Goal: Task Accomplishment & Management: Manage account settings

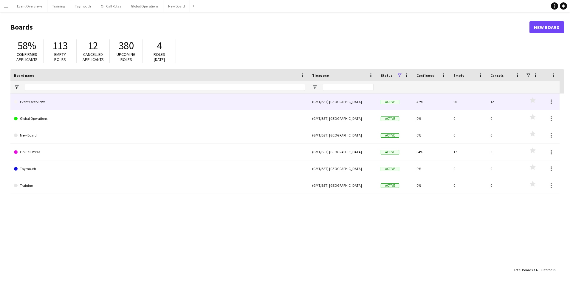
click at [29, 102] on link "Event Overviews" at bounding box center [159, 101] width 291 height 17
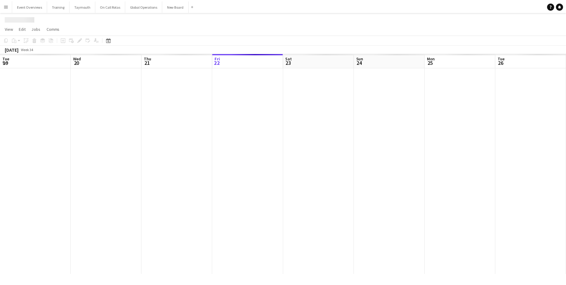
scroll to position [0, 143]
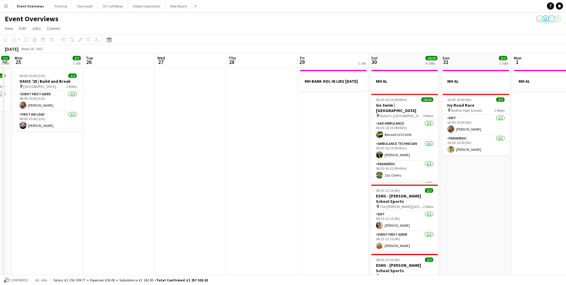
drag, startPoint x: 367, startPoint y: 209, endPoint x: 121, endPoint y: 233, distance: 247.6
click at [91, 242] on app-calendar-viewport "Fri 22 1/1 1 Job Sat 23 13/13 6 Jobs Sun 24 1/1 1 Job Mon 25 2/2 1 Job Tue 26 W…" at bounding box center [283, 277] width 566 height 448
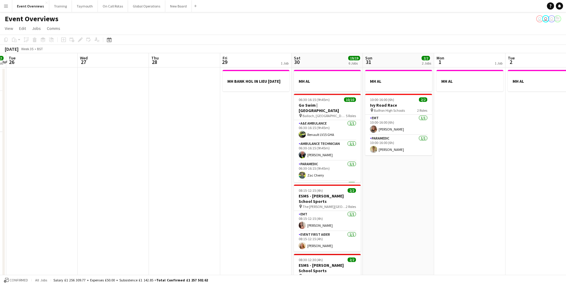
drag, startPoint x: 204, startPoint y: 216, endPoint x: 18, endPoint y: 212, distance: 186.2
click at [18, 213] on app-calendar-viewport "Sat 23 13/13 6 Jobs Sun 24 1/1 1 Job Mon 25 2/2 1 Job Tue 26 Wed 27 Thu 28 Fri …" at bounding box center [283, 277] width 566 height 448
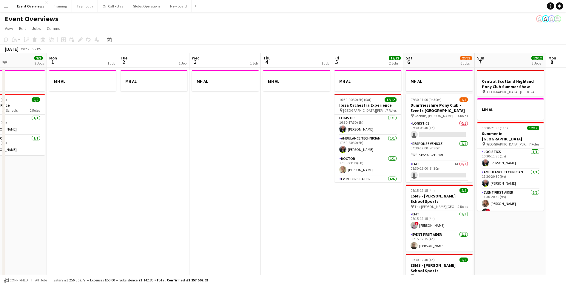
scroll to position [0, 214]
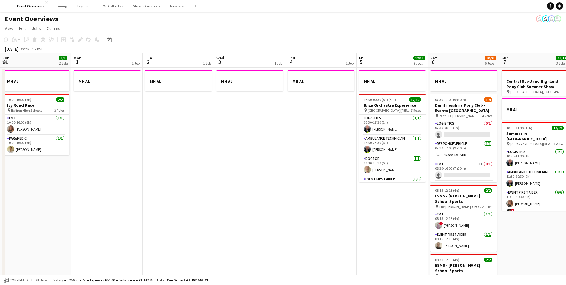
drag, startPoint x: 415, startPoint y: 207, endPoint x: 205, endPoint y: 215, distance: 209.9
click at [163, 216] on app-calendar-viewport "Thu 28 Fri 29 1 Job Sat 30 19/19 6 Jobs Sun 31 2/2 2 Jobs Mon 1 1 Job Tue 2 1 J…" at bounding box center [283, 281] width 566 height 456
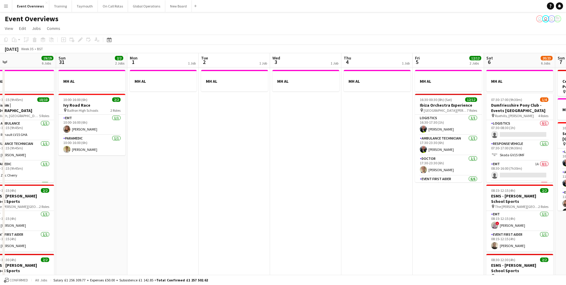
drag, startPoint x: 259, startPoint y: 215, endPoint x: 314, endPoint y: 213, distance: 55.8
click at [314, 213] on app-calendar-viewport "Thu 28 Fri 29 1 Job Sat 30 19/19 6 Jobs Sun 31 2/2 2 Jobs Mon 1 1 Job Tue 2 1 J…" at bounding box center [283, 281] width 566 height 456
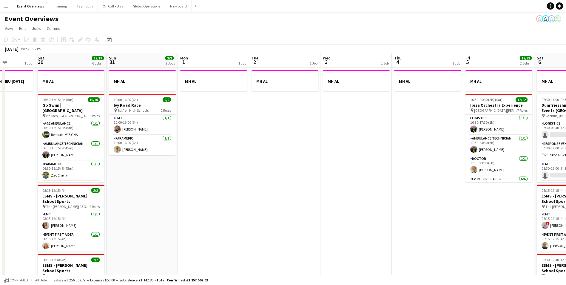
drag, startPoint x: 222, startPoint y: 208, endPoint x: 271, endPoint y: 208, distance: 48.9
click at [271, 208] on app-calendar-viewport "Wed 27 Thu 28 Fri 29 1 Job Sat 30 19/19 6 Jobs Sun 31 2/2 2 Jobs Mon 1 1 Job Tu…" at bounding box center [283, 281] width 566 height 456
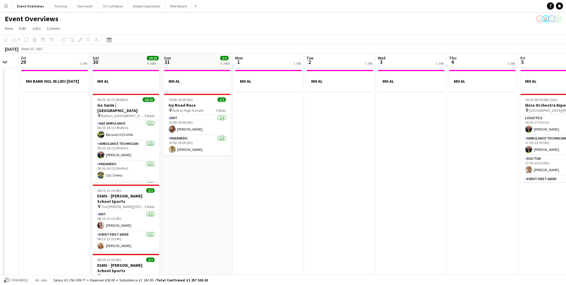
drag, startPoint x: 271, startPoint y: 208, endPoint x: 408, endPoint y: 192, distance: 137.6
click at [408, 192] on app-calendar-viewport "Wed 27 Thu 28 Fri 29 1 Job Sat 30 19/19 6 Jobs Sun 31 2/2 2 Jobs Mon 1 1 Job Tu…" at bounding box center [283, 281] width 566 height 456
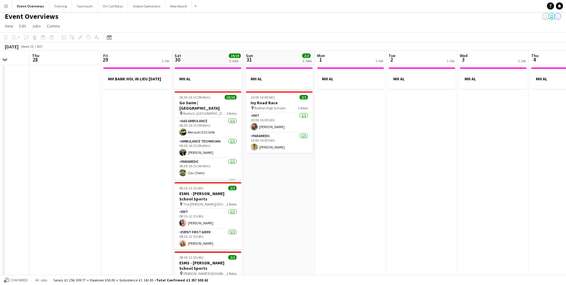
scroll to position [0, 0]
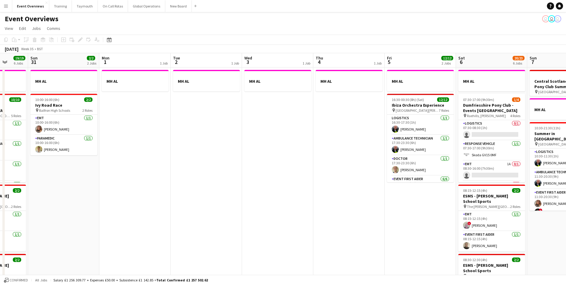
drag, startPoint x: 435, startPoint y: 212, endPoint x: 140, endPoint y: 227, distance: 295.2
click at [141, 227] on app-calendar-viewport "Thu 28 Fri 29 1 Job Sat 30 19/19 6 Jobs Sun 31 2/2 2 Jobs Mon 1 1 Job Tue 2 1 J…" at bounding box center [283, 281] width 566 height 456
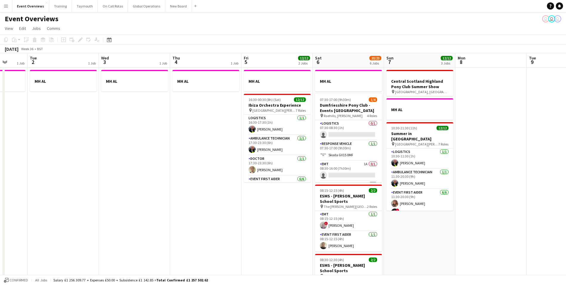
drag, startPoint x: 289, startPoint y: 230, endPoint x: 146, endPoint y: 234, distance: 142.7
click at [141, 234] on app-calendar-viewport "Sat 30 19/19 6 Jobs Sun 31 2/2 2 Jobs Mon 1 1 Job Tue 2 1 Job Wed 3 1 Job Thu 4…" at bounding box center [283, 281] width 566 height 456
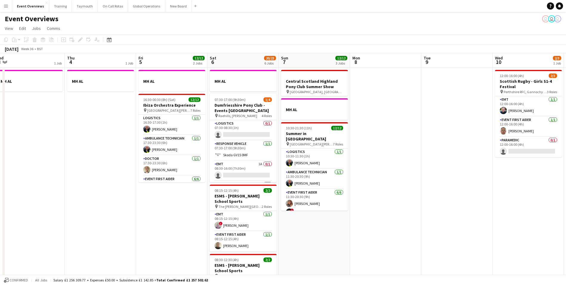
drag, startPoint x: 436, startPoint y: 218, endPoint x: 254, endPoint y: 227, distance: 182.2
click at [254, 227] on app-calendar-viewport "Sun 31 2/2 2 Jobs Mon 1 1 Job Tue 2 1 Job Wed 3 1 Job Thu 4 1 Job Fri 5 12/12 2…" at bounding box center [283, 281] width 566 height 456
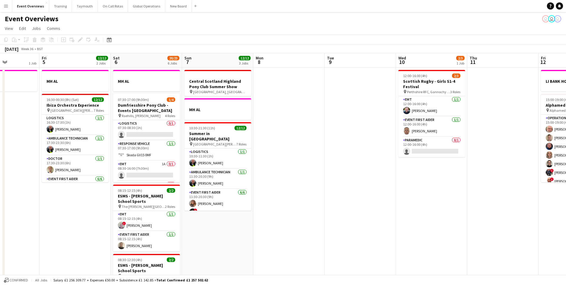
drag, startPoint x: 380, startPoint y: 220, endPoint x: 183, endPoint y: 228, distance: 198.0
click at [185, 228] on app-calendar-viewport "Tue 2 1 Job Wed 3 1 Job Thu 4 1 Job Fri 5 12/12 2 Jobs Sat 6 20/23 6 Jobs Sun 7…" at bounding box center [283, 281] width 566 height 456
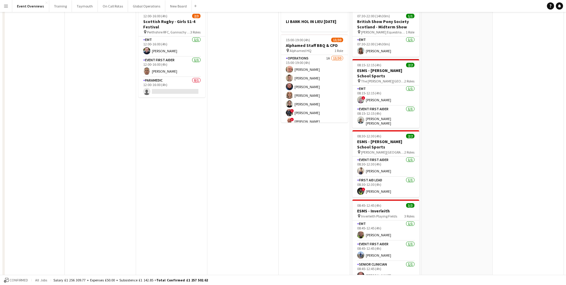
scroll to position [0, 0]
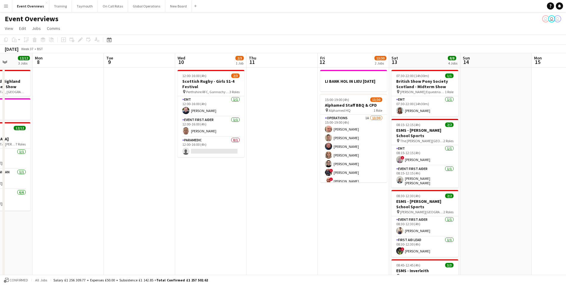
drag, startPoint x: 245, startPoint y: 229, endPoint x: 70, endPoint y: 232, distance: 175.5
click at [67, 232] on app-calendar-viewport "Fri 5 12/12 2 Jobs Sat 6 20/23 6 Jobs Sun 7 12/12 3 Jobs Mon 8 Tue 9 Wed 10 2/3…" at bounding box center [283, 281] width 566 height 456
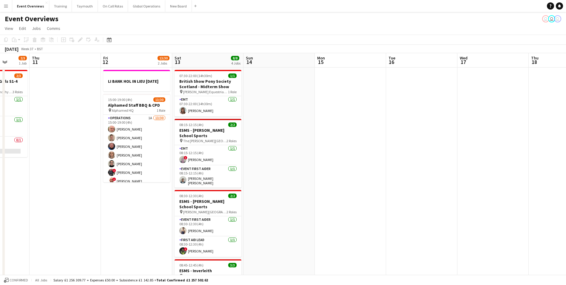
scroll to position [0, 189]
drag, startPoint x: 341, startPoint y: 216, endPoint x: 152, endPoint y: 221, distance: 188.9
click at [152, 221] on app-calendar-viewport "Mon 8 Tue 9 Wed 10 2/3 1 Job Thu 11 Fri 12 13/30 2 Jobs Sat 13 8/8 4 Jobs Sun 1…" at bounding box center [283, 281] width 566 height 456
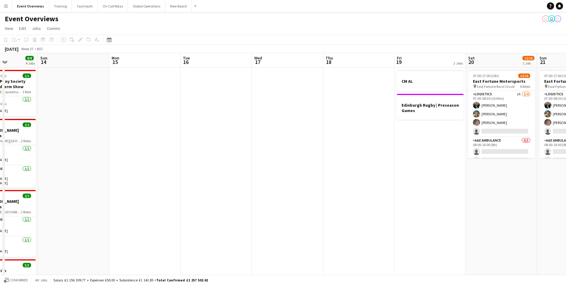
scroll to position [0, 184]
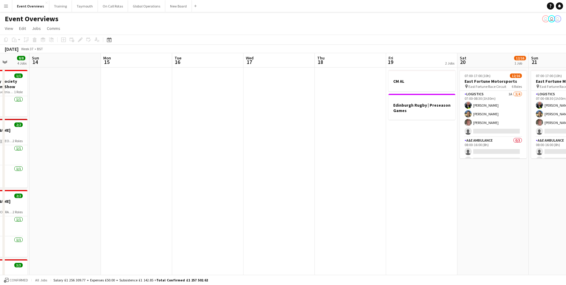
drag, startPoint x: 280, startPoint y: 212, endPoint x: 498, endPoint y: 194, distance: 219.4
click at [498, 194] on app-calendar-viewport "Thu 11 Fri 12 13/30 2 Jobs Sat 13 8/8 4 Jobs Sun 14 Mon 15 Tue 16 Wed 17 Thu 18…" at bounding box center [283, 281] width 566 height 456
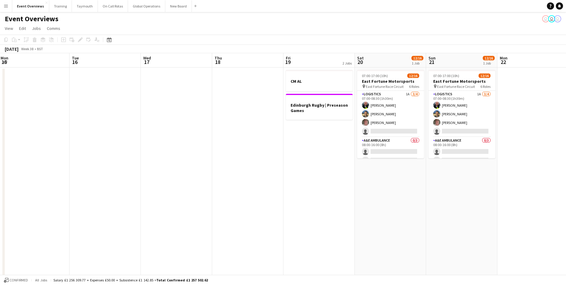
drag, startPoint x: 383, startPoint y: 171, endPoint x: 105, endPoint y: 204, distance: 280.3
click at [67, 211] on app-calendar-viewport "Fri 12 13/30 2 Jobs Sat 13 8/8 4 Jobs Sun 14 Mon 15 Tue 16 Wed 17 Thu 18 Fri 19…" at bounding box center [283, 281] width 566 height 456
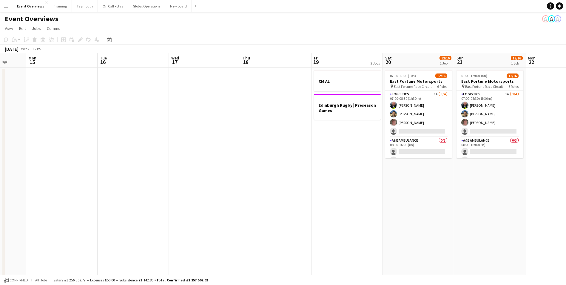
scroll to position [0, 210]
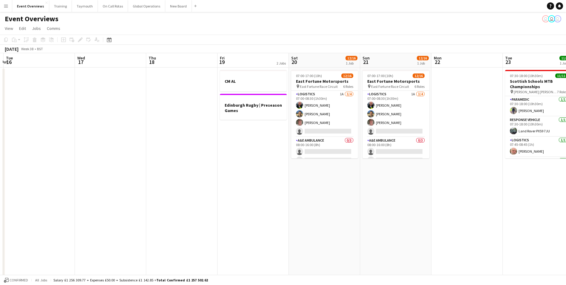
drag, startPoint x: 228, startPoint y: 194, endPoint x: 162, endPoint y: 203, distance: 66.8
click at [162, 203] on app-calendar-viewport "Sat 13 8/8 4 Jobs Sun 14 Mon 15 Tue 16 Wed 17 Thu 18 Fri 19 2 Jobs Sat 20 12/16…" at bounding box center [283, 281] width 566 height 456
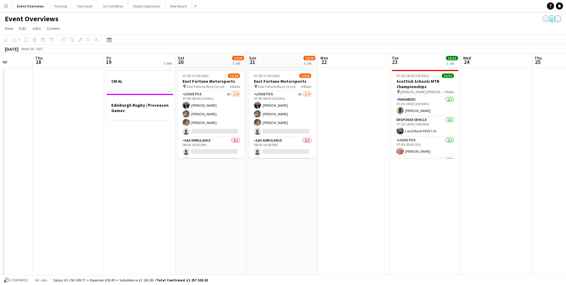
drag, startPoint x: 343, startPoint y: 220, endPoint x: 160, endPoint y: 224, distance: 182.9
click at [152, 225] on app-calendar-viewport "Mon 15 Tue 16 Wed 17 Thu 18 Fri 19 2 Jobs Sat 20 12/16 1 Job Sun 21 12/16 1 Job…" at bounding box center [283, 281] width 566 height 456
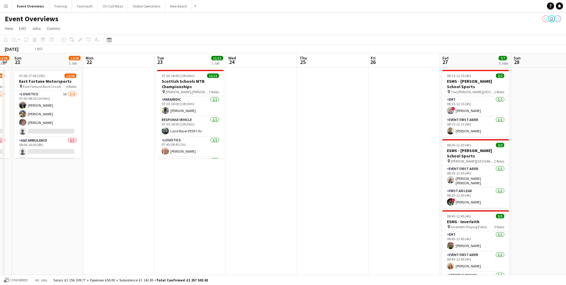
drag, startPoint x: 313, startPoint y: 199, endPoint x: 62, endPoint y: 220, distance: 251.8
click at [62, 220] on app-calendar-viewport "Thu 18 Fri 19 2 Jobs Sat 20 12/16 1 Job Sun 21 12/16 1 Job Mon 22 Tue 23 11/11 …" at bounding box center [283, 281] width 566 height 456
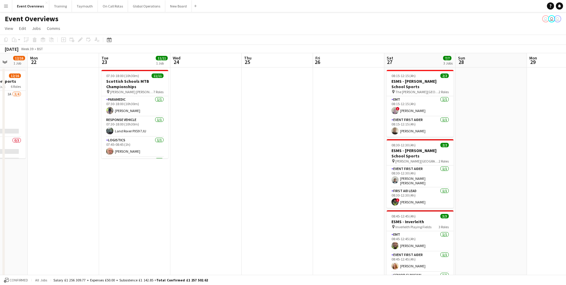
drag, startPoint x: 235, startPoint y: 207, endPoint x: -17, endPoint y: 225, distance: 252.8
click at [0, 225] on html "Menu Boards Boards Boards All jobs Status Workforce Workforce My Workforce Recr…" at bounding box center [283, 259] width 566 height 519
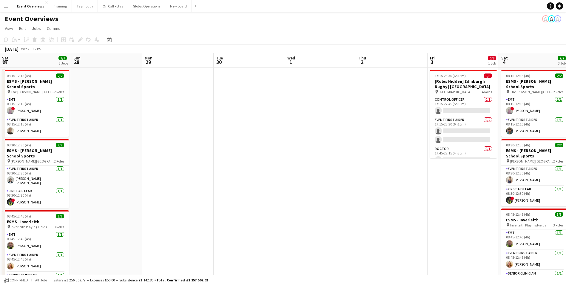
drag, startPoint x: 326, startPoint y: 200, endPoint x: 54, endPoint y: 213, distance: 272.1
click at [52, 213] on app-calendar-viewport "Wed 24 Thu 25 Fri 26 Sat 27 7/7 3 Jobs Sun 28 Mon 29 Tue 30 Wed 1 Thu 2 Fri 3 0…" at bounding box center [283, 281] width 566 height 456
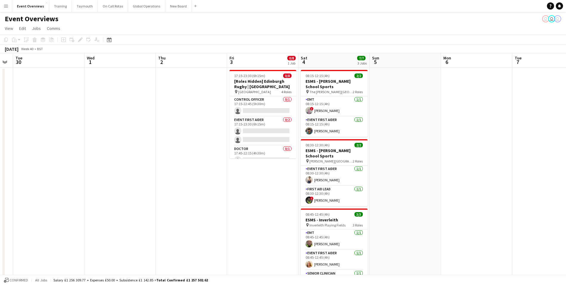
drag, startPoint x: 254, startPoint y: 206, endPoint x: 198, endPoint y: 212, distance: 57.2
click at [198, 212] on app-calendar-viewport "Sat 27 7/7 3 Jobs Sun 28 Mon 29 Tue 30 Wed 1 Thu 2 Fri 3 0/8 1 Job Sat 4 7/7 3 …" at bounding box center [283, 281] width 566 height 456
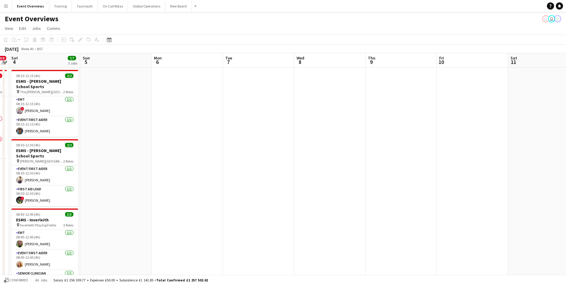
drag, startPoint x: 435, startPoint y: 152, endPoint x: 145, endPoint y: 185, distance: 291.8
click at [145, 185] on app-calendar-viewport "Wed 1 Thu 2 Fri 3 0/8 1 Job Sat 4 7/7 3 Jobs Sun 5 Mon 6 Tue 7 Wed 8 Thu 9 Fri …" at bounding box center [283, 281] width 566 height 456
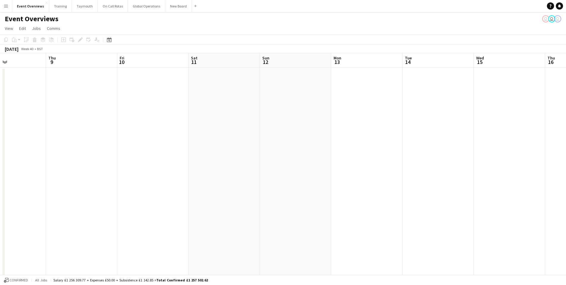
drag, startPoint x: 347, startPoint y: 163, endPoint x: 27, endPoint y: 180, distance: 320.6
click at [28, 180] on app-calendar-viewport "Sun 5 Mon 6 Tue 7 Wed 8 Thu 9 Fri 10 Sat 11 Sun 12 Mon 13 Tue 14 Wed 15 Thu 16 …" at bounding box center [283, 281] width 566 height 456
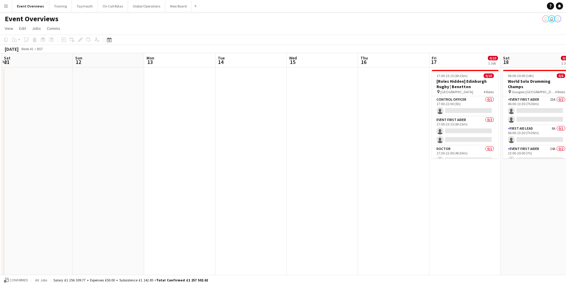
drag, startPoint x: 187, startPoint y: 161, endPoint x: 5, endPoint y: 170, distance: 182.2
click at [0, 170] on html "Menu Boards Boards Boards All jobs Status Workforce Workforce My Workforce Recr…" at bounding box center [283, 259] width 566 height 519
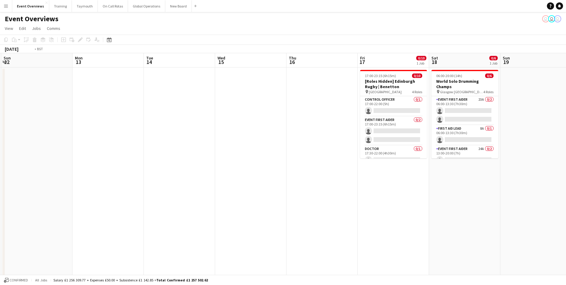
scroll to position [0, 228]
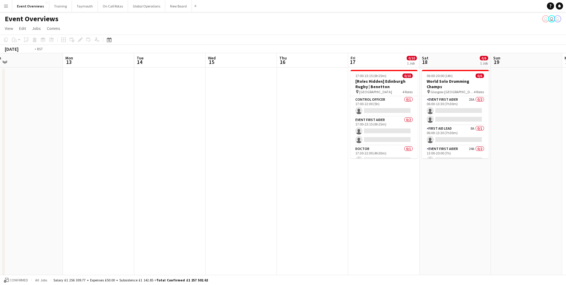
drag, startPoint x: 291, startPoint y: 166, endPoint x: 151, endPoint y: 180, distance: 140.4
click at [150, 181] on app-calendar-viewport "Thu 9 Fri 10 Sat 11 Sun 12 Mon 13 Tue 14 Wed 15 Thu 16 Fri 17 0/10 1 Job Sat 18…" at bounding box center [283, 281] width 566 height 456
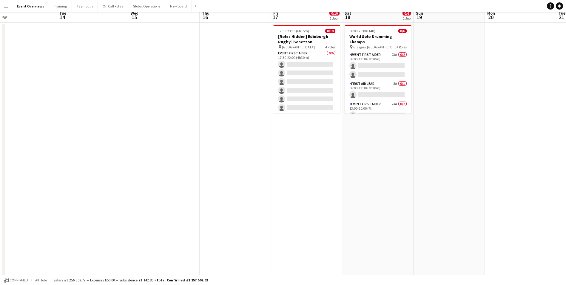
scroll to position [0, 0]
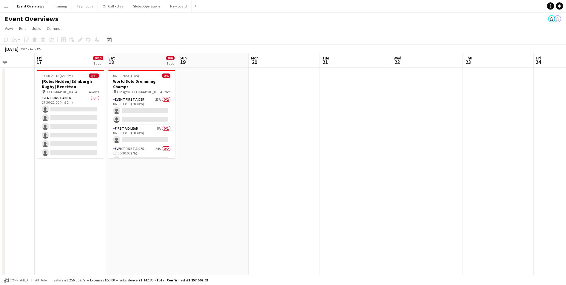
drag, startPoint x: 399, startPoint y: 193, endPoint x: 73, endPoint y: 218, distance: 327.3
click at [69, 220] on app-calendar-viewport "Tue 14 Wed 15 Thu 16 Fri 17 0/10 1 Job Sat 18 0/6 1 Job Sun 19 Mon 20 Tue 21 We…" at bounding box center [283, 281] width 566 height 456
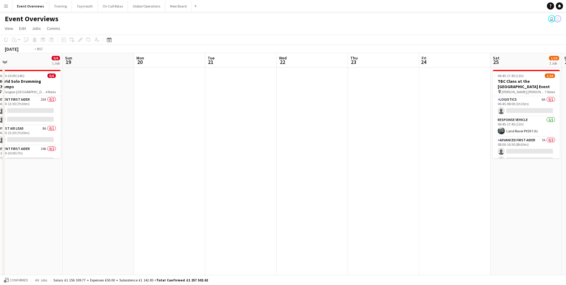
drag, startPoint x: 323, startPoint y: 175, endPoint x: 88, endPoint y: 187, distance: 235.7
click at [88, 187] on app-calendar-viewport "Wed 15 Thu 16 Fri 17 0/10 1 Job Sat 18 0/6 1 Job Sun 19 Mon 20 Tue 21 Wed 22 Th…" at bounding box center [283, 281] width 566 height 456
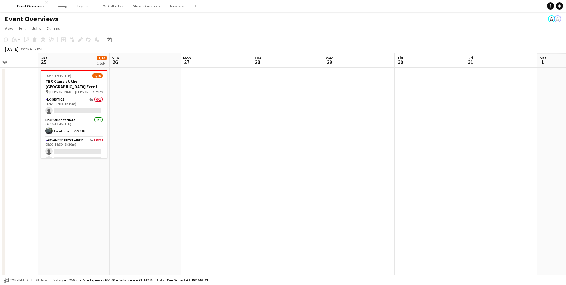
scroll to position [0, 172]
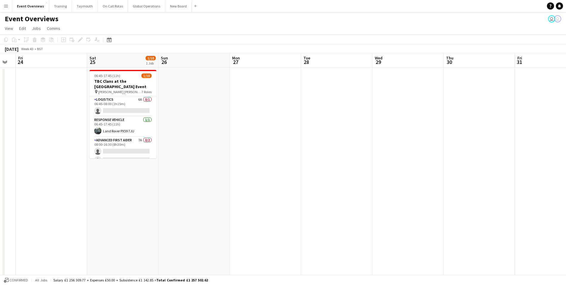
drag, startPoint x: 339, startPoint y: 178, endPoint x: 26, endPoint y: 204, distance: 313.8
click at [33, 204] on app-calendar-viewport "Tue 21 Wed 22 Thu 23 Fri 24 Sat 25 1/10 1 Job Sun 26 Mon 27 Tue 28 Wed 29 Thu 3…" at bounding box center [283, 281] width 566 height 456
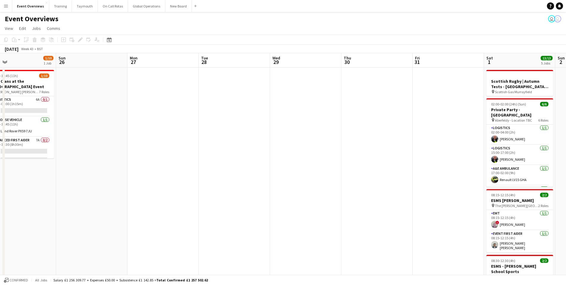
scroll to position [0, 132]
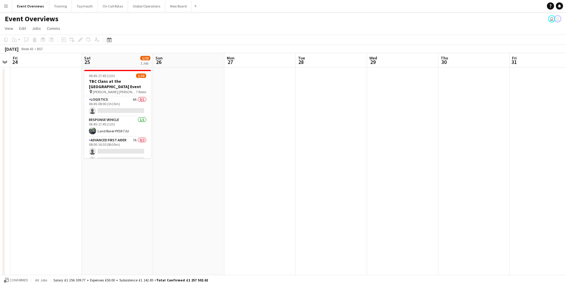
drag, startPoint x: 117, startPoint y: 172, endPoint x: 226, endPoint y: 168, distance: 109.3
click at [226, 168] on app-calendar-viewport "Wed 22 Thu 23 Fri 24 Sat 25 1/10 1 Job Sun 26 Mon 27 Tue 28 Wed 29 Thu 30 Fri 3…" at bounding box center [283, 281] width 566 height 456
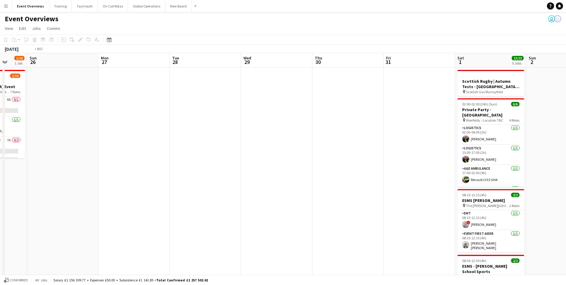
drag, startPoint x: 357, startPoint y: 152, endPoint x: 97, endPoint y: 188, distance: 262.6
click at [89, 189] on app-calendar-viewport "Thu 23 Fri 24 Sat 25 1/10 1 Job Sun 26 Mon 27 Tue 28 Wed 29 Thu 30 Fri 31 Sat 1…" at bounding box center [283, 281] width 566 height 456
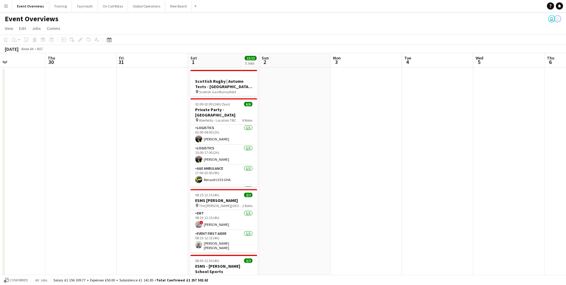
drag, startPoint x: 235, startPoint y: 179, endPoint x: 109, endPoint y: 189, distance: 126.3
click at [109, 189] on app-calendar-viewport "Sun 26 Mon 27 Tue 28 Wed 29 Thu 30 Fri 31 Sat 1 13/13 5 Jobs Sun 2 Mon 3 Tue 4 …" at bounding box center [283, 281] width 566 height 456
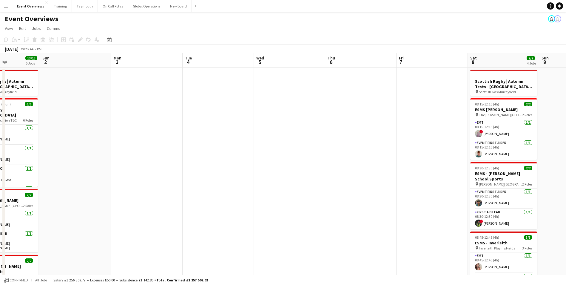
drag, startPoint x: 385, startPoint y: 157, endPoint x: 164, endPoint y: 179, distance: 221.3
click at [164, 179] on app-calendar-viewport "Wed 29 Thu 30 Fri 31 Sat 1 13/13 5 Jobs Sun 2 Mon 3 Tue 4 Wed 5 Thu 6 Fri 7 Sat…" at bounding box center [283, 281] width 566 height 456
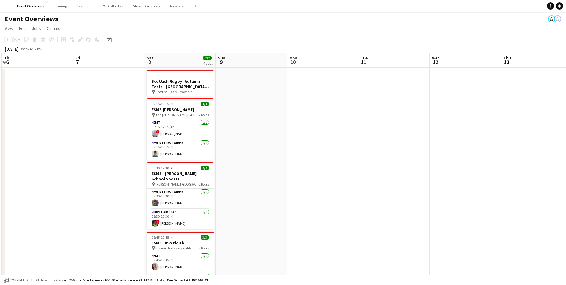
drag, startPoint x: 394, startPoint y: 160, endPoint x: 64, endPoint y: 175, distance: 331.0
click at [52, 176] on app-calendar-viewport "Mon 3 Tue 4 Wed 5 Thu 6 Fri 7 Sat 8 7/7 4 Jobs Sun 9 Mon 10 Tue 11 Wed 12 Thu 1…" at bounding box center [283, 281] width 566 height 456
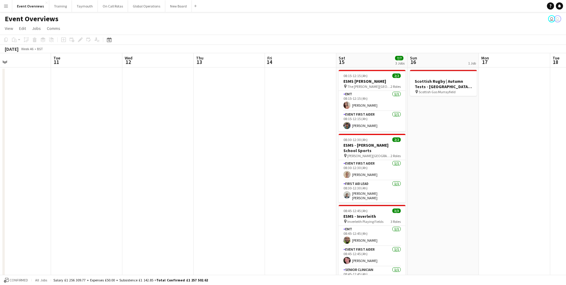
scroll to position [0, 241]
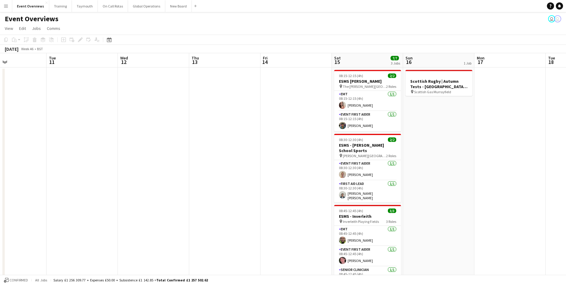
drag, startPoint x: 392, startPoint y: 149, endPoint x: 141, endPoint y: 170, distance: 251.4
click at [100, 173] on app-calendar-viewport "Fri 7 Sat 8 7/7 4 Jobs Sun 9 Mon 10 Tue 11 Wed 12 Thu 13 Fri 14 Sat 15 7/7 3 Jo…" at bounding box center [283, 281] width 566 height 456
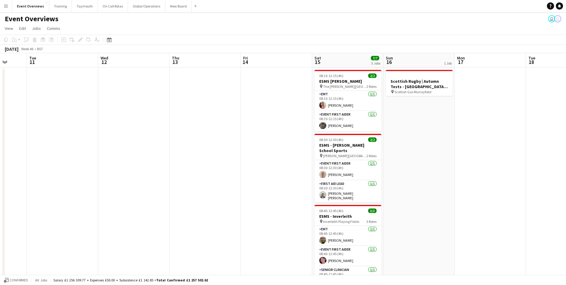
drag, startPoint x: 212, startPoint y: 167, endPoint x: 55, endPoint y: 171, distance: 156.4
click at [50, 171] on app-calendar-viewport "Sat 8 7/7 4 Jobs Sun 9 Mon 10 Tue 11 Wed 12 Thu 13 Fri 14 Sat 15 7/7 3 Jobs Sun…" at bounding box center [283, 281] width 566 height 456
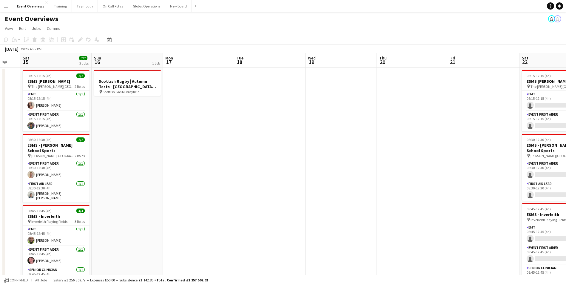
drag, startPoint x: 360, startPoint y: 156, endPoint x: 156, endPoint y: 161, distance: 203.2
click at [118, 167] on app-calendar-viewport "Wed 12 Thu 13 Fri 14 Sat 15 7/7 3 Jobs Sun 16 1 Job Mon 17 Tue 18 Wed 19 Thu 20…" at bounding box center [283, 281] width 566 height 456
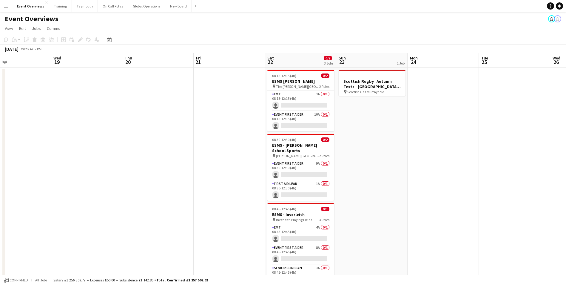
drag, startPoint x: 301, startPoint y: 154, endPoint x: 72, endPoint y: 163, distance: 229.9
click at [84, 162] on app-calendar-viewport "Sat 15 7/7 3 Jobs Sun 16 1 Job Mon 17 Tue 18 Wed 19 Thu 20 Fri 21 Sat 22 0/7 3 …" at bounding box center [283, 281] width 566 height 456
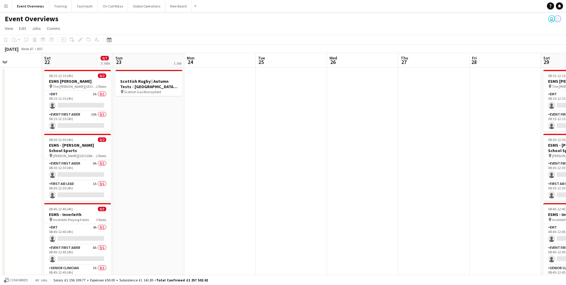
drag, startPoint x: 381, startPoint y: 141, endPoint x: 217, endPoint y: 153, distance: 163.7
click at [199, 156] on app-calendar-viewport "Wed 19 Thu 20 Fri 21 Sat 22 0/7 3 Jobs Sun 23 1 Job Mon 24 Tue 25 Wed 26 Thu 27…" at bounding box center [283, 281] width 566 height 456
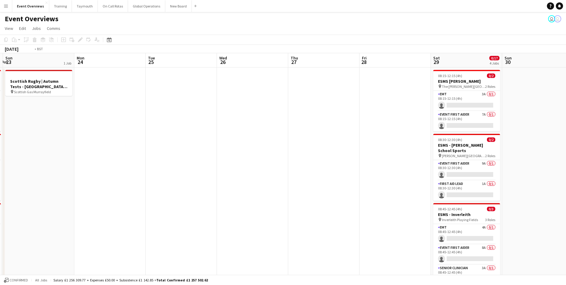
scroll to position [0, 219]
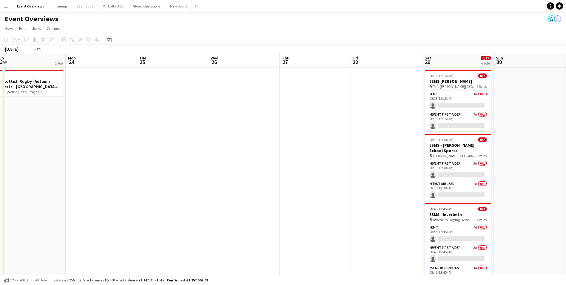
drag, startPoint x: 307, startPoint y: 148, endPoint x: 66, endPoint y: 163, distance: 242.1
click at [72, 163] on app-calendar-viewport "Thu 20 Fri 21 Sat 22 0/7 3 Jobs Sun 23 1 Job Mon 24 Tue 25 Wed 26 Thu 27 Fri 28…" at bounding box center [283, 281] width 566 height 456
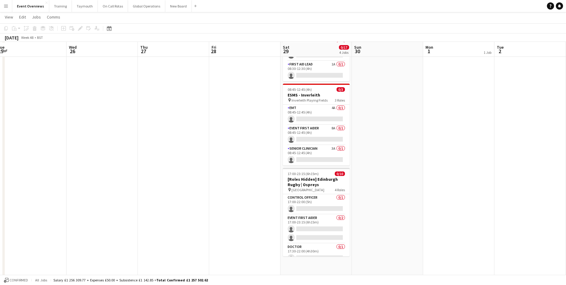
scroll to position [119, 0]
click at [109, 28] on icon at bounding box center [109, 29] width 2 height 2
click at [152, 115] on button "[DATE]" at bounding box center [151, 116] width 17 height 10
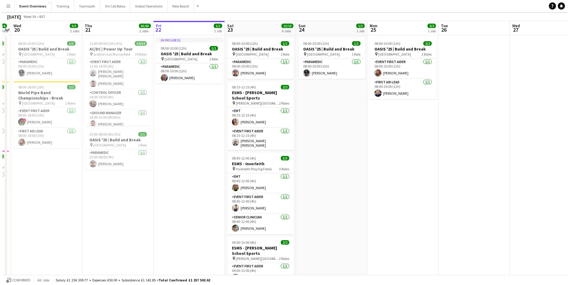
scroll to position [0, 0]
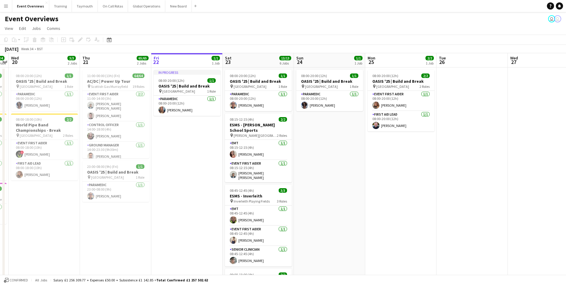
click at [5, 6] on app-icon "Menu" at bounding box center [6, 6] width 5 height 5
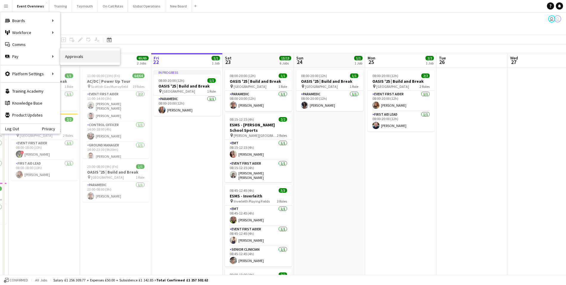
click at [81, 58] on link "Approvals" at bounding box center [90, 56] width 60 height 12
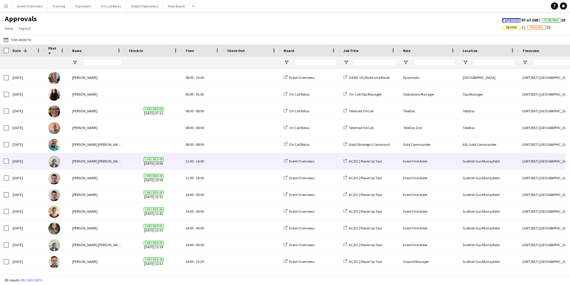
scroll to position [30, 0]
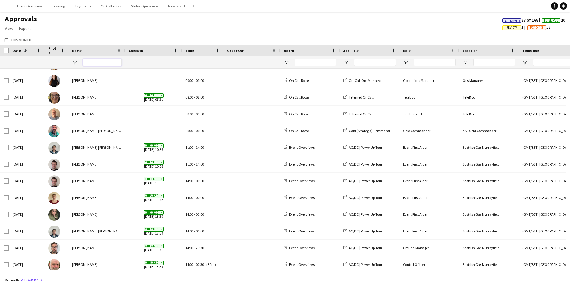
click at [93, 61] on input "Name Filter Input" at bounding box center [102, 62] width 39 height 7
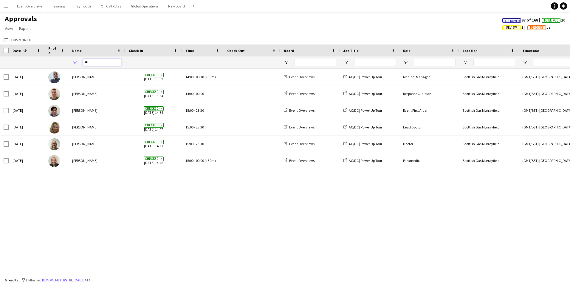
type input "*"
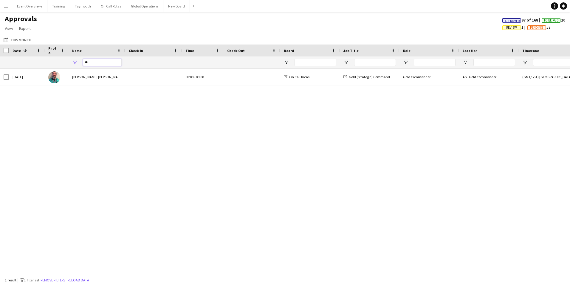
type input "*"
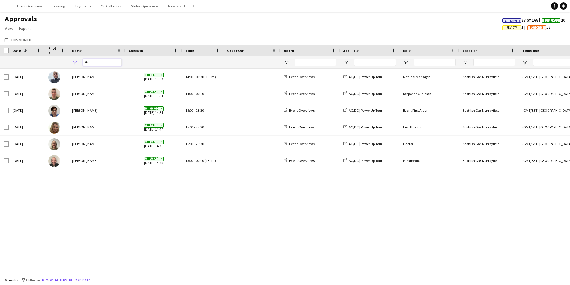
type input "*"
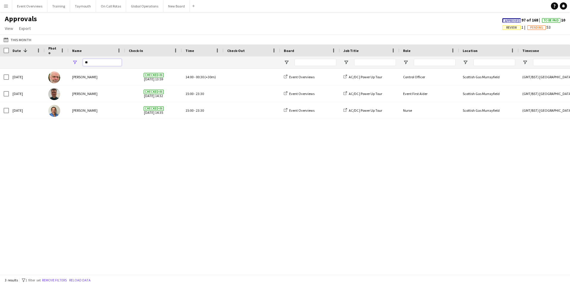
type input "*"
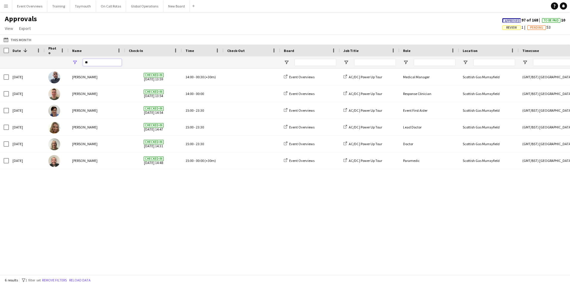
type input "*"
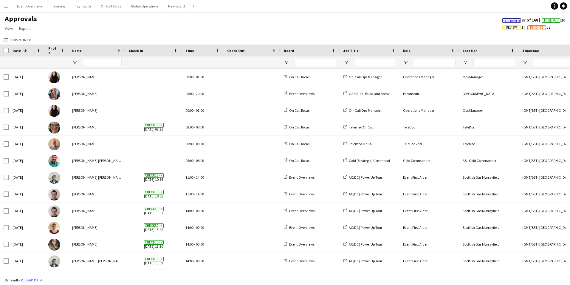
click at [4, 5] on app-icon "Menu" at bounding box center [6, 6] width 5 height 5
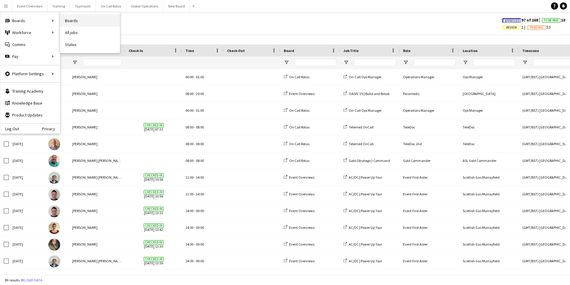
click at [73, 19] on link "Boards" at bounding box center [90, 21] width 60 height 12
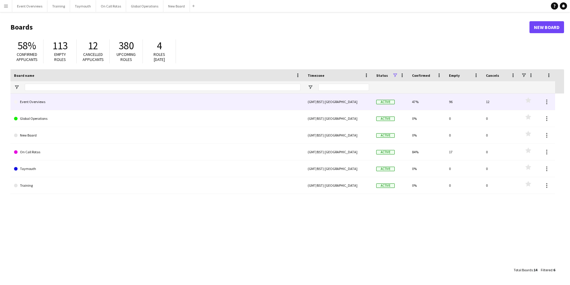
click at [32, 101] on link "Event Overviews" at bounding box center [157, 101] width 287 height 17
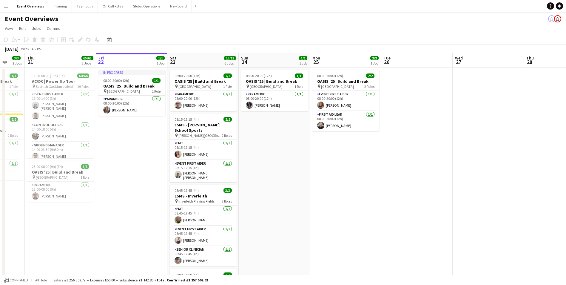
scroll to position [0, 166]
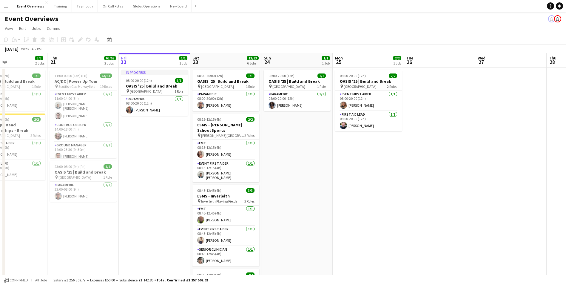
drag, startPoint x: 106, startPoint y: 205, endPoint x: 225, endPoint y: 189, distance: 119.9
click at [225, 189] on app-calendar-viewport "Mon 18 3/3 2 Jobs Tue 19 4/4 3 Jobs Wed 20 3/3 2 Jobs Thu 21 65/65 2 Jobs Fri 2…" at bounding box center [283, 277] width 566 height 448
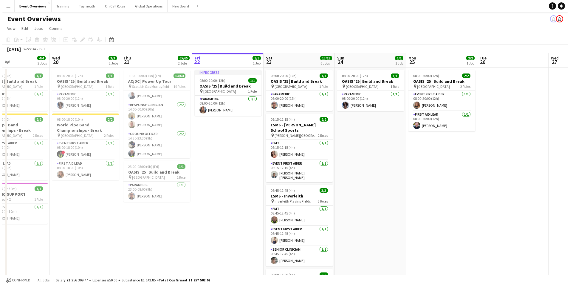
scroll to position [179, 0]
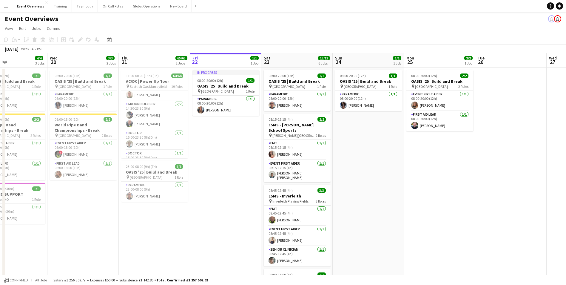
click at [6, 8] on app-icon "Menu" at bounding box center [6, 6] width 5 height 5
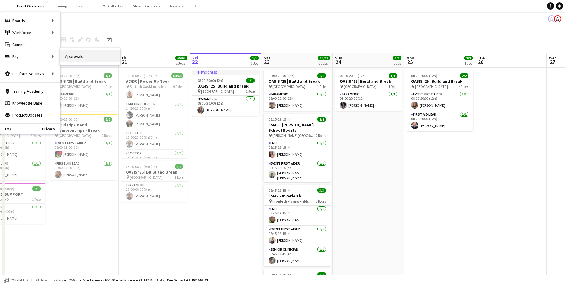
click at [80, 58] on link "Approvals" at bounding box center [90, 56] width 60 height 12
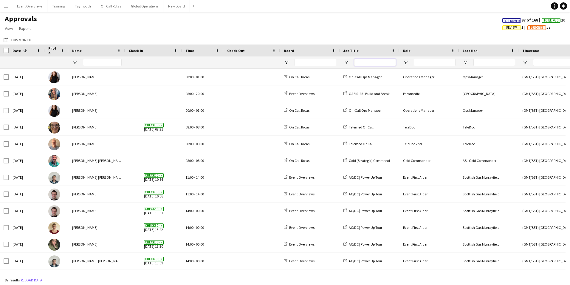
click at [388, 63] on input "Job Title Filter Input" at bounding box center [375, 62] width 42 height 7
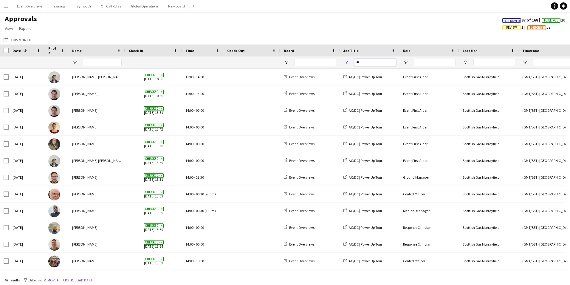
type input "**"
click at [87, 64] on input "Name Filter Input" at bounding box center [102, 62] width 39 height 7
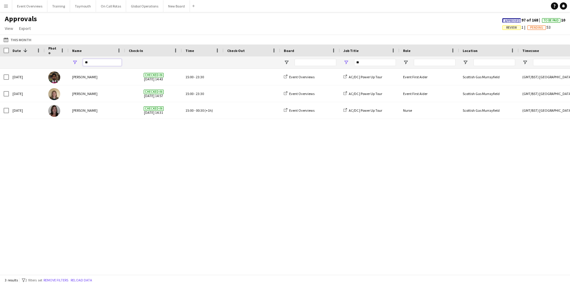
type input "*"
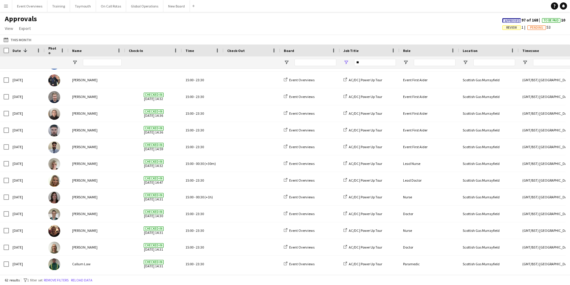
click at [8, 4] on app-icon "Menu" at bounding box center [6, 6] width 5 height 5
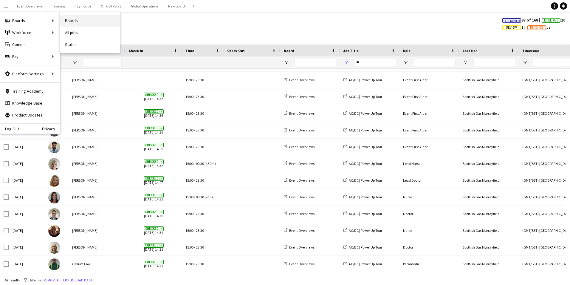
click at [67, 20] on link "Boards" at bounding box center [90, 21] width 60 height 12
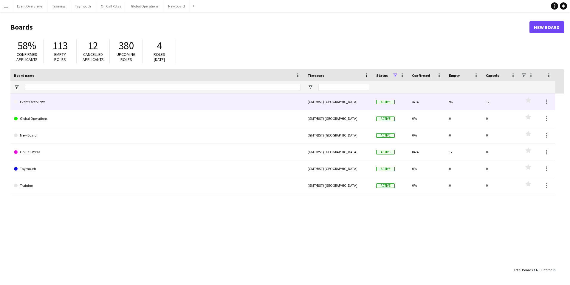
click at [36, 100] on link "Event Overviews" at bounding box center [157, 101] width 287 height 17
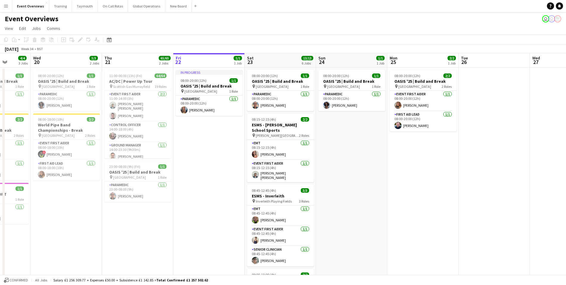
drag, startPoint x: 92, startPoint y: 167, endPoint x: 186, endPoint y: 165, distance: 94.6
click at [186, 165] on app-calendar-viewport "Sun 17 Mon 18 3/3 2 Jobs Tue 19 4/4 3 Jobs Wed 20 3/3 2 Jobs Thu 21 65/65 2 Job…" at bounding box center [283, 277] width 566 height 448
click at [5, 5] on app-icon "Menu" at bounding box center [6, 6] width 5 height 5
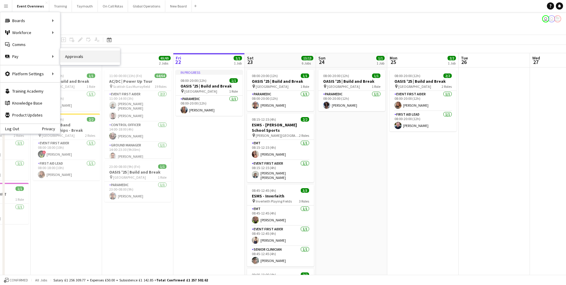
click at [72, 55] on link "Approvals" at bounding box center [90, 56] width 60 height 12
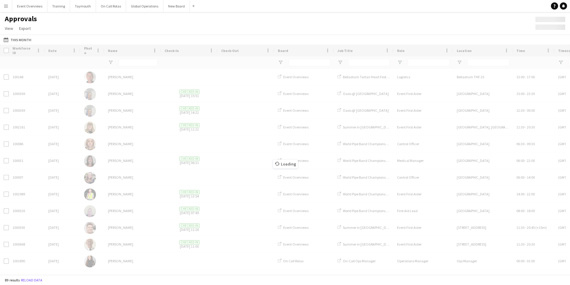
type input "**"
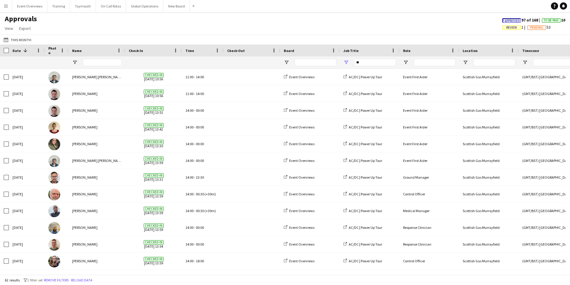
click at [3, 6] on button "Menu" at bounding box center [6, 6] width 12 height 12
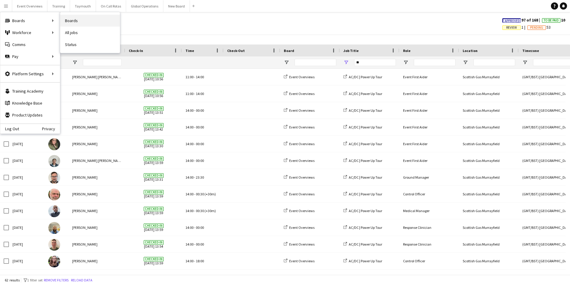
click at [71, 21] on link "Boards" at bounding box center [90, 21] width 60 height 12
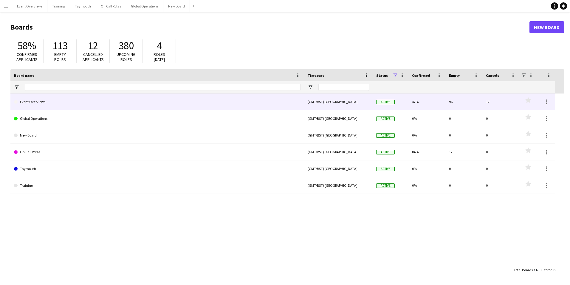
click at [33, 103] on link "Event Overviews" at bounding box center [157, 101] width 287 height 17
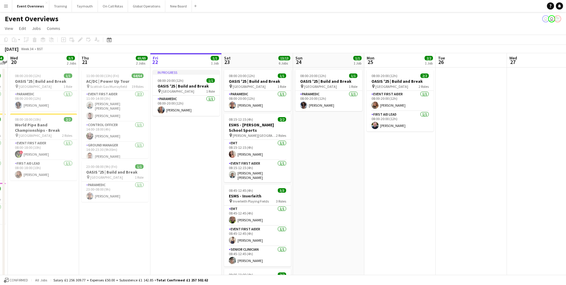
drag, startPoint x: 100, startPoint y: 182, endPoint x: 207, endPoint y: 181, distance: 106.8
click at [207, 181] on app-calendar-viewport "Mon 18 3/3 2 Jobs Tue 19 4/4 3 Jobs Wed 20 3/3 2 Jobs Thu 21 65/65 2 Jobs Fri 2…" at bounding box center [283, 277] width 566 height 448
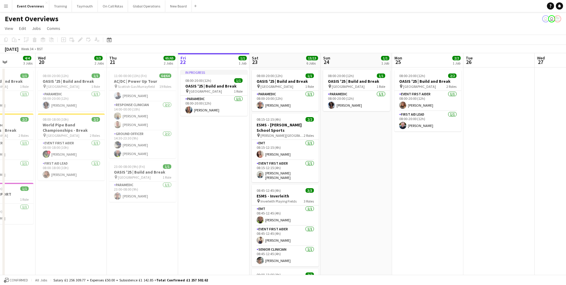
scroll to position [179, 0]
click at [129, 111] on app-card-role "Ground Officer [DATE] 14:30-23:30 (9h) [PERSON_NAME] [PERSON_NAME]" at bounding box center [142, 115] width 67 height 29
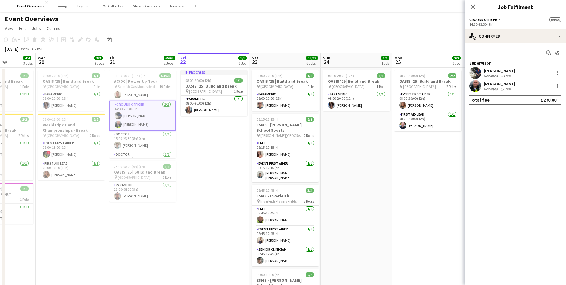
click at [476, 70] on app-user-avatar at bounding box center [475, 73] width 12 height 12
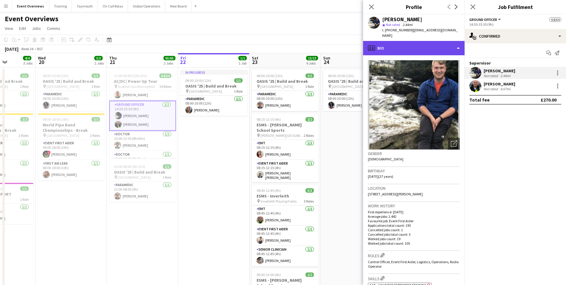
click at [400, 41] on div "profile Bio" at bounding box center [413, 48] width 101 height 14
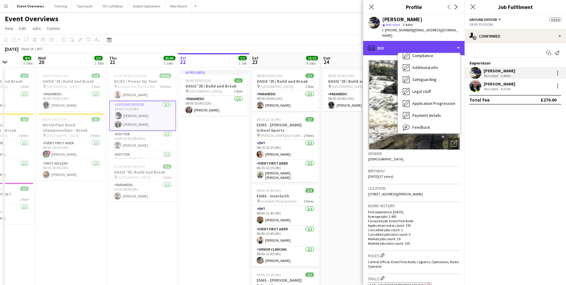
scroll to position [104, 0]
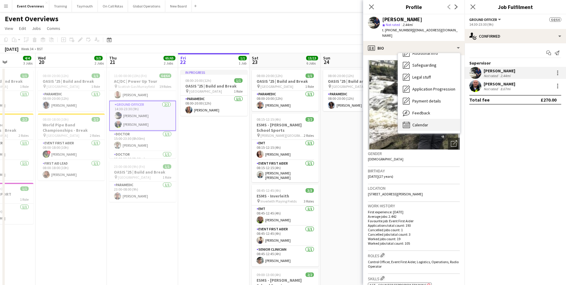
click at [423, 122] on span "Calendar" at bounding box center [420, 124] width 16 height 5
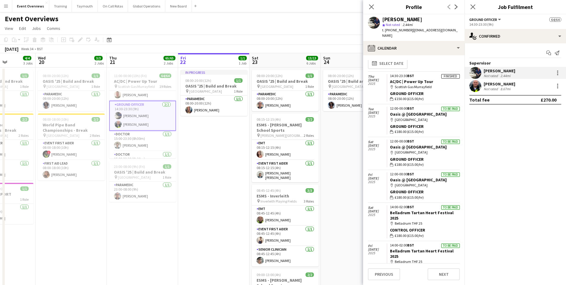
scroll to position [0, 0]
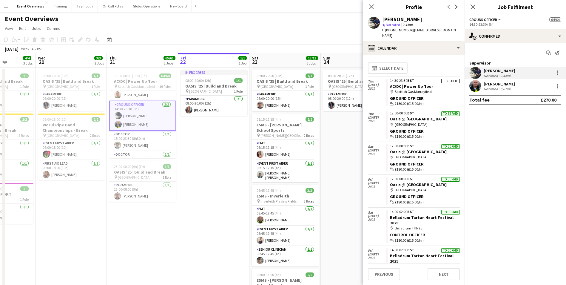
click at [435, 82] on app-crew-calendar-job-card "Finished 14:30-23:30 BST AC/DC | Power Up Tour map-marker Scottish Gas Murrayfi…" at bounding box center [422, 93] width 73 height 28
click at [396, 84] on link "AC/DC | Power Up Tour" at bounding box center [411, 86] width 43 height 5
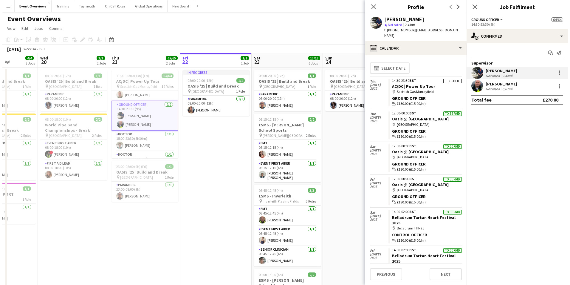
scroll to position [30, 0]
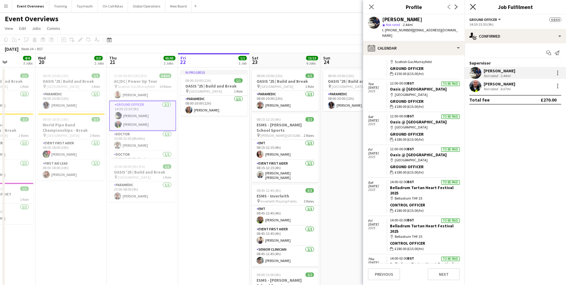
click at [473, 6] on icon at bounding box center [473, 7] width 6 height 6
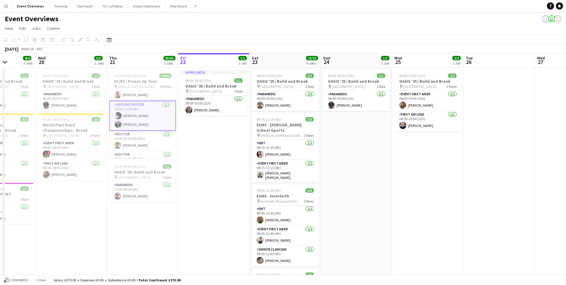
click at [7, 6] on app-icon "Menu" at bounding box center [6, 6] width 5 height 5
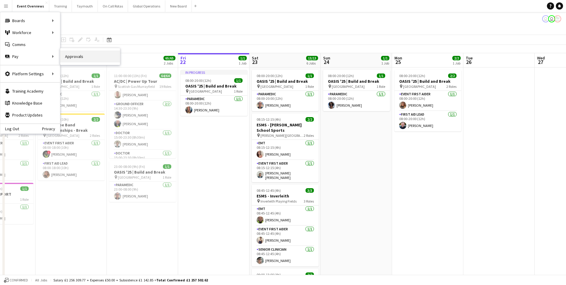
click at [74, 57] on link "Approvals" at bounding box center [90, 56] width 60 height 12
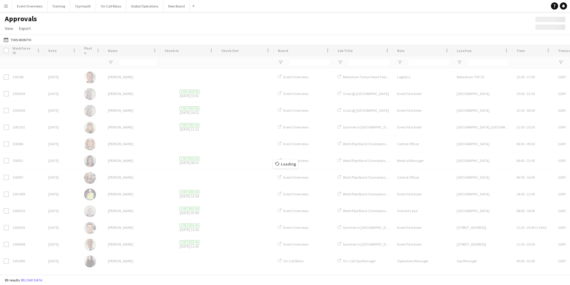
type input "**"
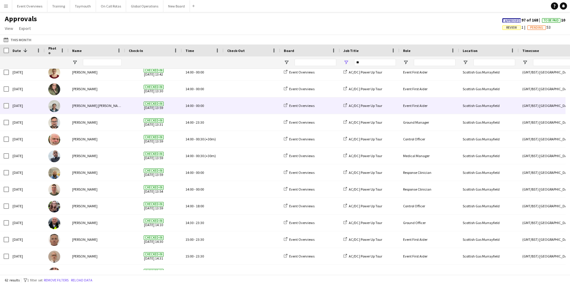
scroll to position [60, 0]
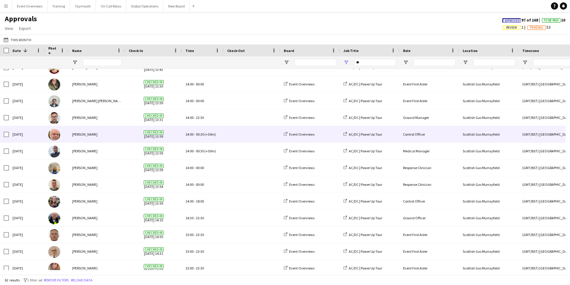
click at [108, 136] on div "[PERSON_NAME]" at bounding box center [97, 134] width 57 height 16
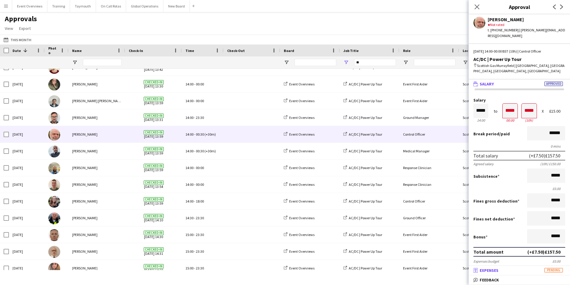
click at [494, 271] on span "Expenses" at bounding box center [489, 269] width 19 height 5
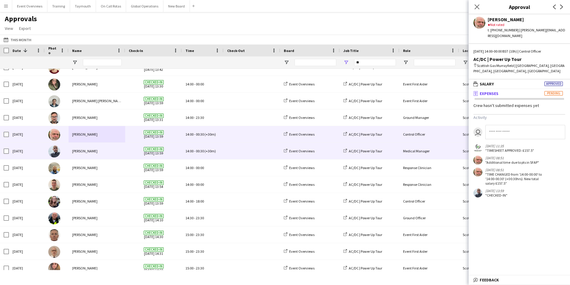
click at [114, 150] on div "[PERSON_NAME]" at bounding box center [97, 151] width 57 height 16
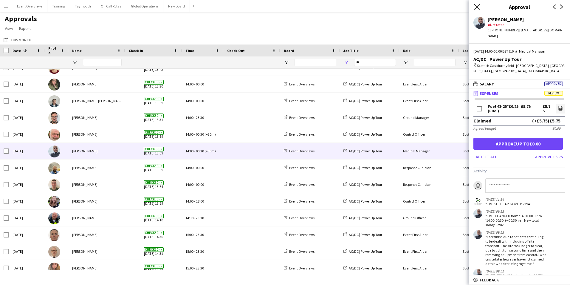
click at [476, 7] on icon "Close pop-in" at bounding box center [477, 7] width 6 height 6
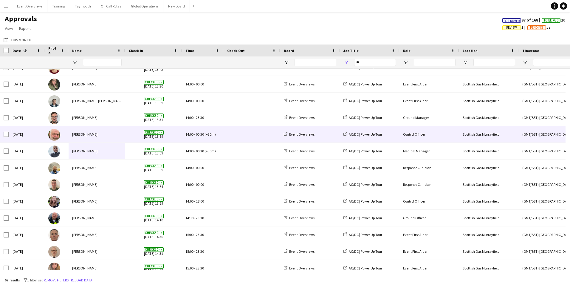
click at [118, 133] on div "[PERSON_NAME]" at bounding box center [97, 134] width 57 height 16
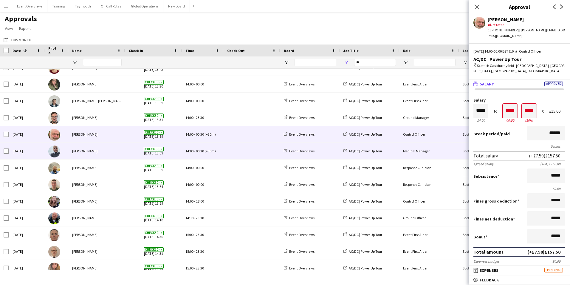
click at [104, 151] on div "[PERSON_NAME]" at bounding box center [97, 151] width 57 height 16
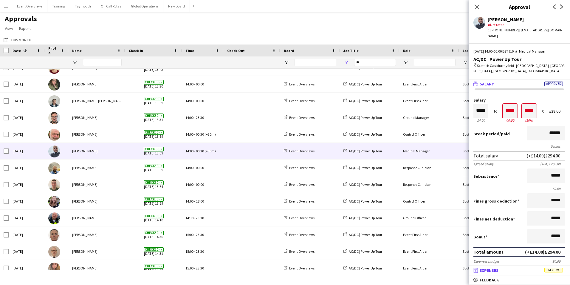
click at [493, 270] on span "Expenses" at bounding box center [489, 269] width 19 height 5
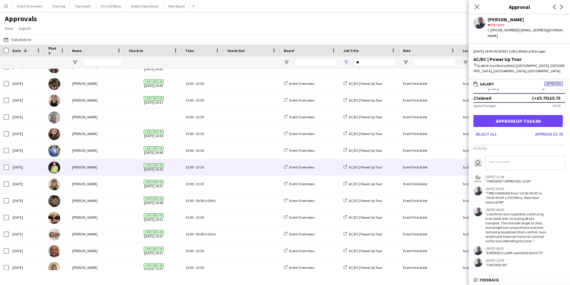
scroll to position [388, 0]
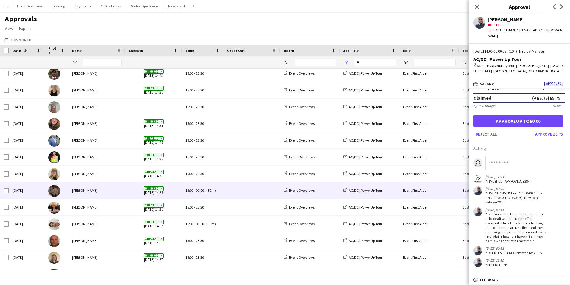
click at [92, 190] on div "[PERSON_NAME]" at bounding box center [97, 190] width 57 height 16
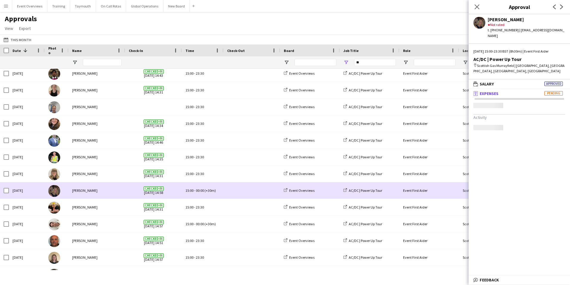
scroll to position [0, 0]
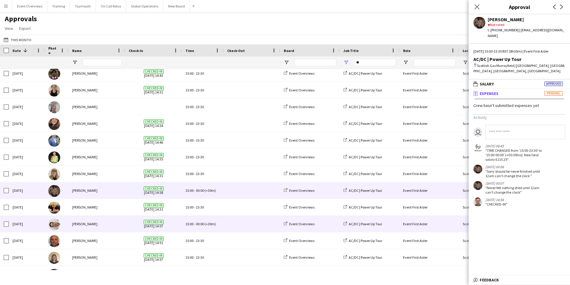
click at [86, 224] on div "[PERSON_NAME]" at bounding box center [97, 223] width 57 height 16
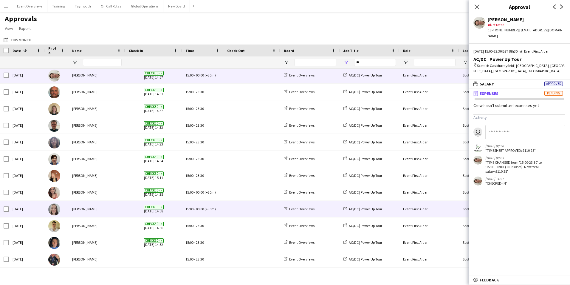
scroll to position [537, 0]
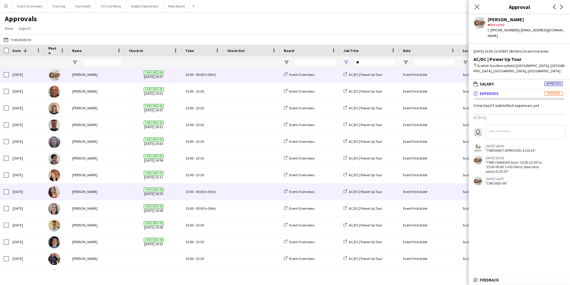
click at [92, 193] on div "[PERSON_NAME]" at bounding box center [97, 191] width 57 height 16
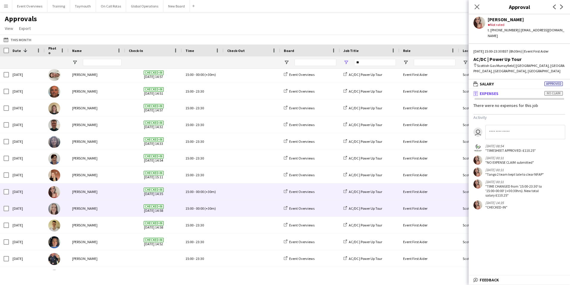
click at [87, 207] on div "[PERSON_NAME]" at bounding box center [97, 208] width 57 height 16
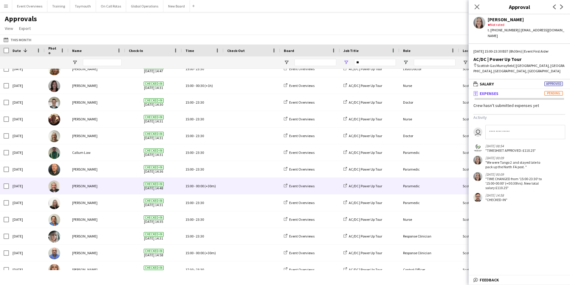
scroll to position [835, 0]
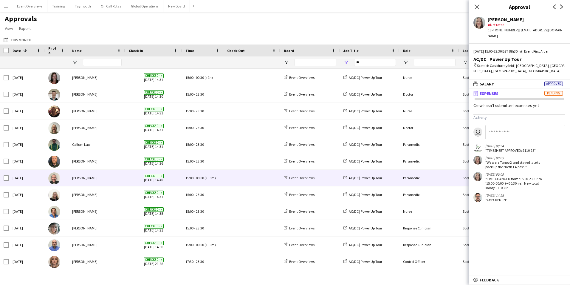
click at [79, 178] on div "[PERSON_NAME]" at bounding box center [97, 177] width 57 height 16
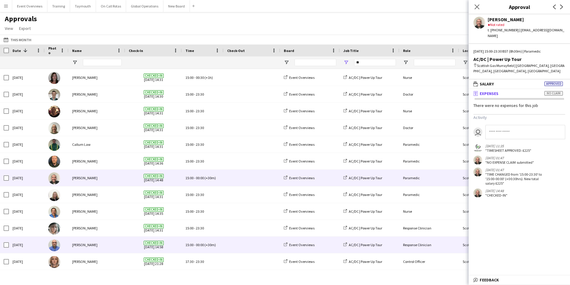
click at [78, 244] on div "[PERSON_NAME]" at bounding box center [97, 244] width 57 height 16
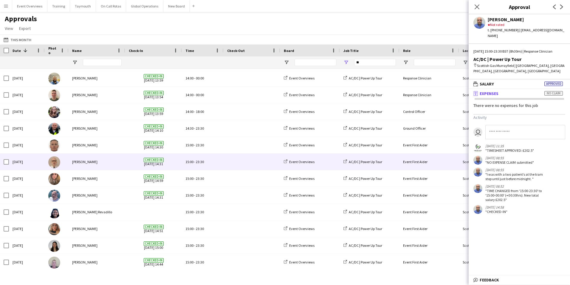
click at [99, 162] on div "[PERSON_NAME]" at bounding box center [97, 161] width 57 height 16
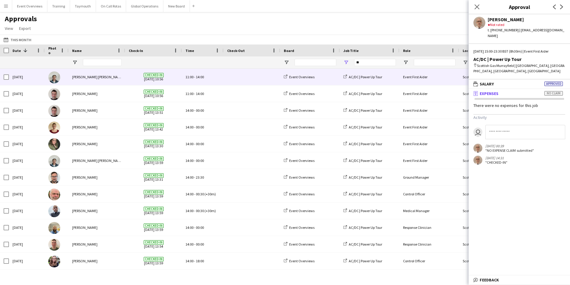
click at [95, 78] on div "[PERSON_NAME] [PERSON_NAME]" at bounding box center [97, 77] width 57 height 16
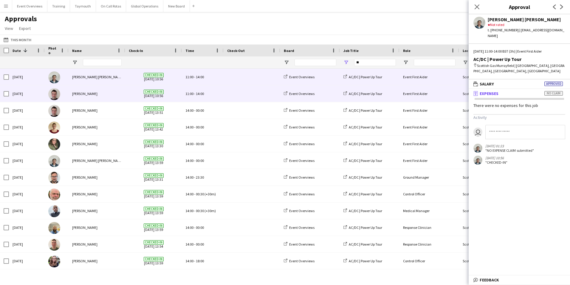
click at [88, 95] on div "[PERSON_NAME]" at bounding box center [97, 93] width 57 height 16
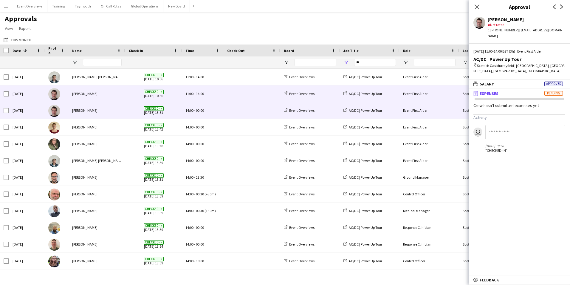
click at [87, 112] on div "[PERSON_NAME]" at bounding box center [97, 110] width 57 height 16
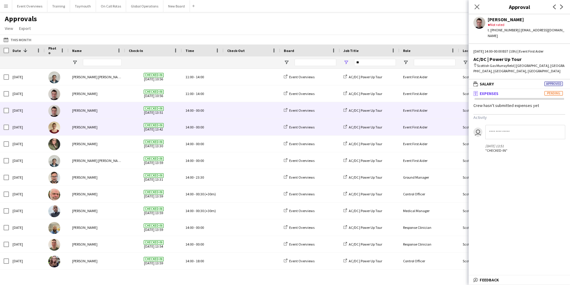
click at [87, 127] on div "[PERSON_NAME]" at bounding box center [97, 127] width 57 height 16
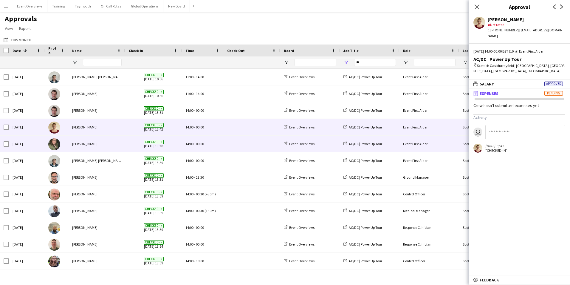
click at [84, 142] on div "[PERSON_NAME]" at bounding box center [97, 143] width 57 height 16
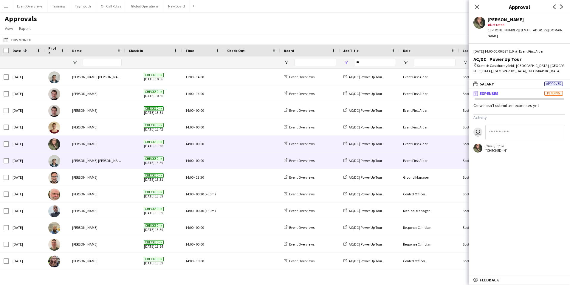
click at [84, 161] on div "[PERSON_NAME] [PERSON_NAME]" at bounding box center [97, 160] width 57 height 16
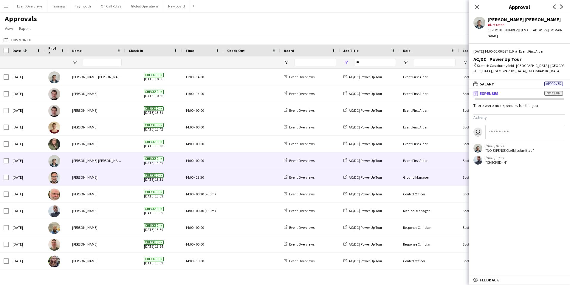
click at [84, 179] on div "[PERSON_NAME]" at bounding box center [97, 177] width 57 height 16
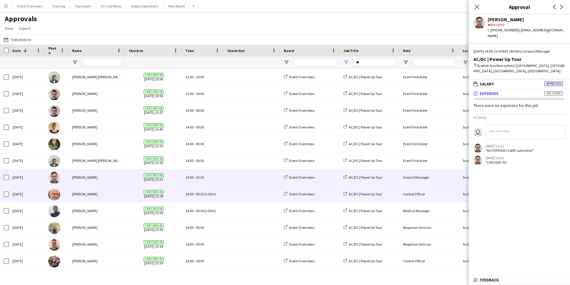
click at [80, 194] on div "[PERSON_NAME]" at bounding box center [97, 194] width 57 height 16
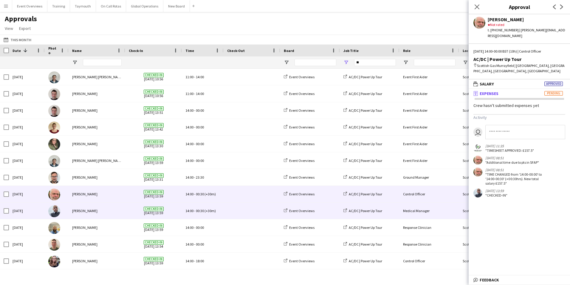
click at [82, 211] on div "[PERSON_NAME]" at bounding box center [97, 210] width 57 height 16
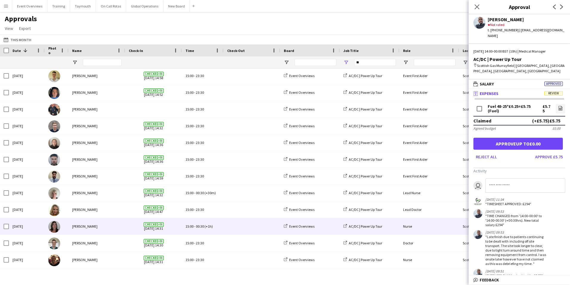
scroll to position [686, 0]
click at [81, 226] on div "[PERSON_NAME]" at bounding box center [97, 226] width 57 height 16
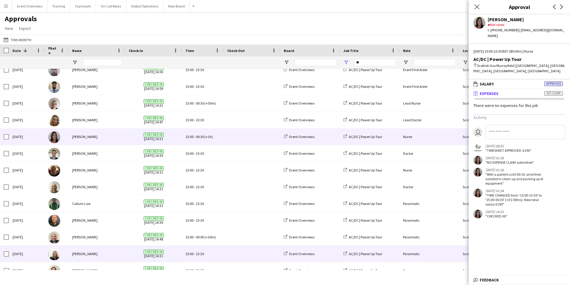
scroll to position [806, 0]
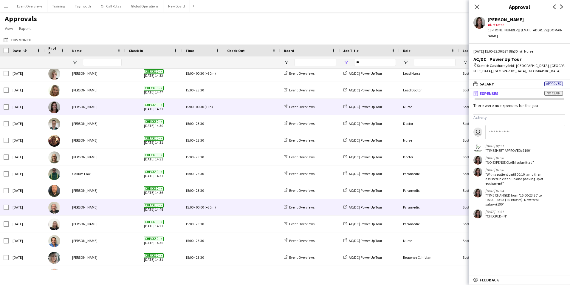
click at [81, 207] on div "[PERSON_NAME]" at bounding box center [97, 207] width 57 height 16
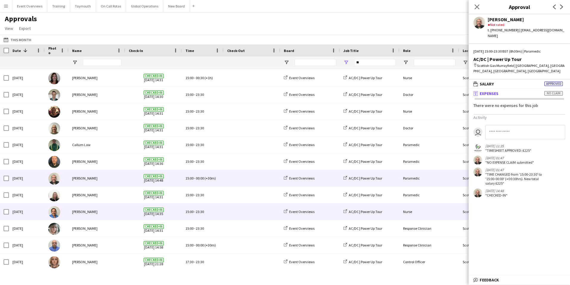
scroll to position [835, 0]
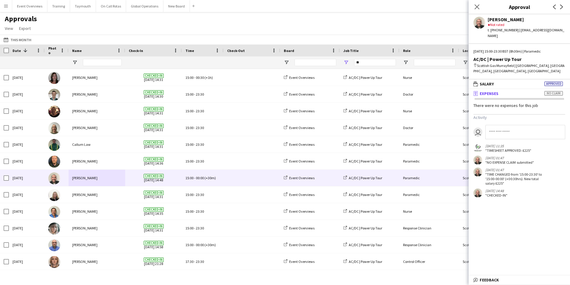
click at [7, 4] on app-icon "Menu" at bounding box center [6, 6] width 5 height 5
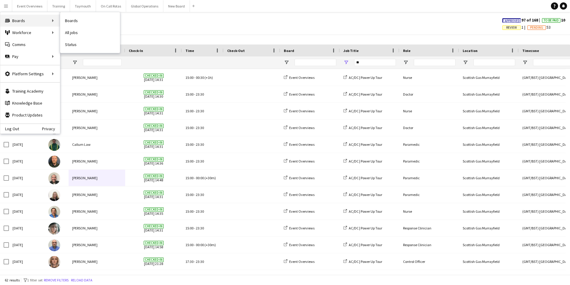
click at [21, 21] on div "Boards Boards" at bounding box center [30, 21] width 60 height 12
click at [20, 18] on div "Boards Boards" at bounding box center [30, 21] width 60 height 12
click at [42, 18] on div "Boards Boards" at bounding box center [30, 21] width 60 height 12
click at [53, 19] on div "Boards Boards" at bounding box center [30, 21] width 60 height 12
click at [21, 18] on div "Boards Boards" at bounding box center [30, 21] width 60 height 12
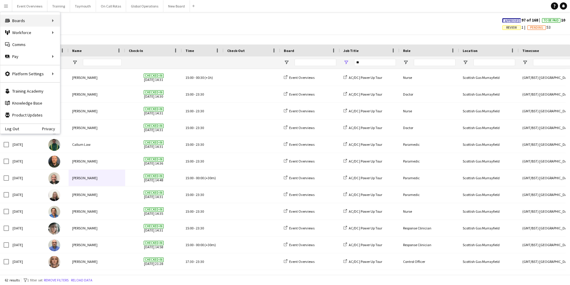
click at [54, 21] on div "Boards Boards" at bounding box center [30, 21] width 60 height 12
click at [15, 20] on div "Boards Boards" at bounding box center [30, 21] width 60 height 12
click at [113, 21] on div "Approvals View Customise view Customise filters Reset Filters Reset View Reset …" at bounding box center [285, 24] width 570 height 20
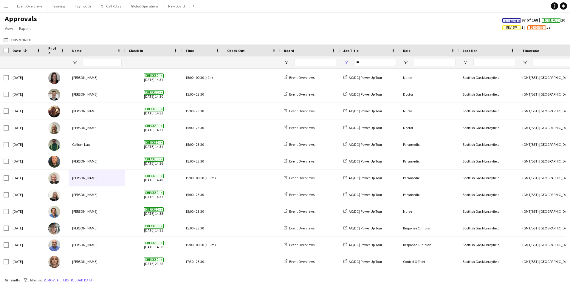
click at [6, 8] on app-icon "Menu" at bounding box center [6, 6] width 5 height 5
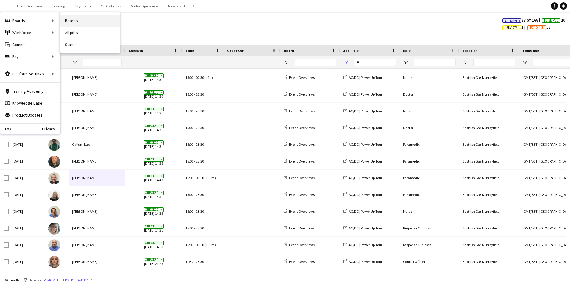
click at [68, 19] on link "Boards" at bounding box center [90, 21] width 60 height 12
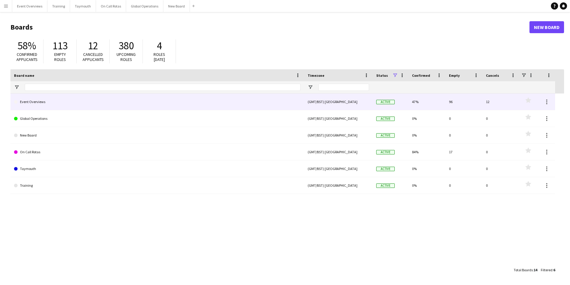
click at [33, 101] on link "Event Overviews" at bounding box center [157, 101] width 287 height 17
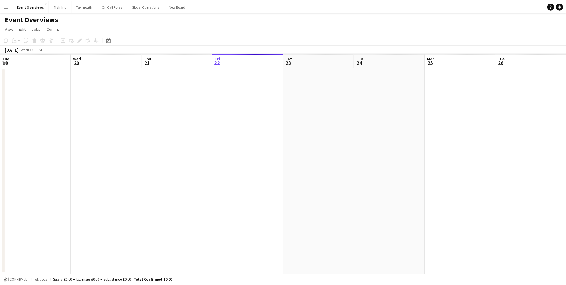
scroll to position [0, 143]
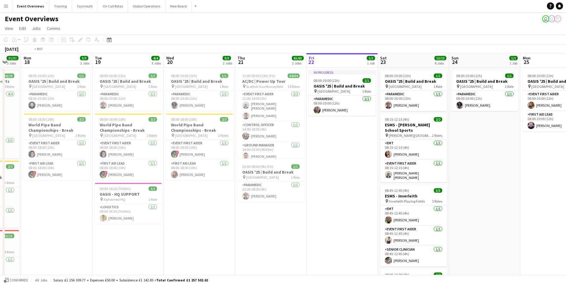
drag, startPoint x: 103, startPoint y: 192, endPoint x: 365, endPoint y: 192, distance: 262.0
click at [365, 192] on app-calendar-viewport "Sat 16 Sun 17 31/31 3 Jobs Mon 18 3/3 2 Jobs Tue 19 4/4 3 Jobs Wed 20 3/3 2 Job…" at bounding box center [283, 277] width 566 height 448
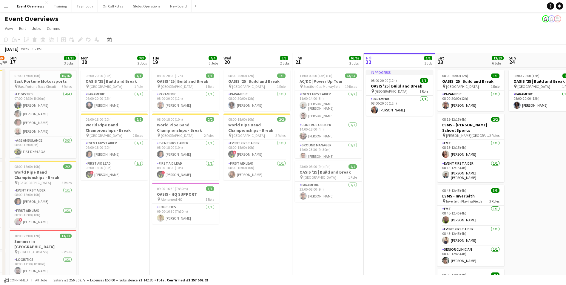
drag, startPoint x: 237, startPoint y: 236, endPoint x: 411, endPoint y: 234, distance: 173.4
click at [411, 234] on app-calendar-viewport "Fri 15 36/36 3 Jobs Sat 16 68/69 3 Jobs Sun 17 31/31 3 Jobs Mon 18 3/3 2 Jobs T…" at bounding box center [283, 277] width 566 height 448
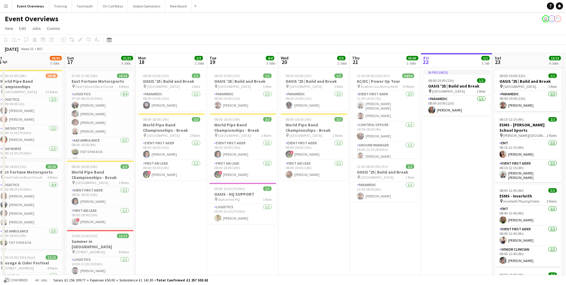
drag, startPoint x: 267, startPoint y: 237, endPoint x: 137, endPoint y: 239, distance: 130.7
click at [137, 239] on app-calendar-viewport "Wed 13 4/4 3 Jobs Thu 14 4/4 3 Jobs Fri 15 36/36 3 Jobs Sat 16 68/69 3 Jobs Sun…" at bounding box center [283, 277] width 566 height 448
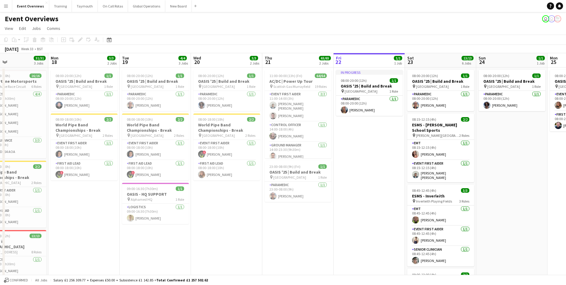
drag, startPoint x: 358, startPoint y: 240, endPoint x: 316, endPoint y: 242, distance: 42.7
click at [316, 242] on app-calendar-viewport "Thu 14 4/4 3 Jobs Fri 15 36/36 3 Jobs Sat 16 68/69 3 Jobs Sun 17 31/31 3 Jobs M…" at bounding box center [283, 277] width 566 height 448
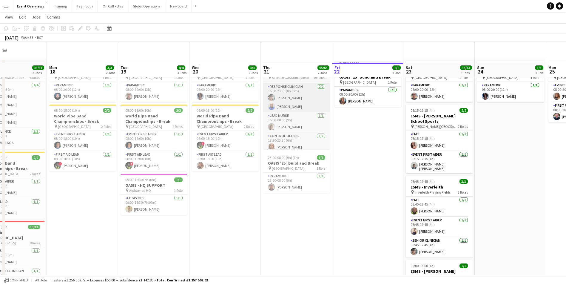
scroll to position [0, 0]
